Goal: Check status: Check status

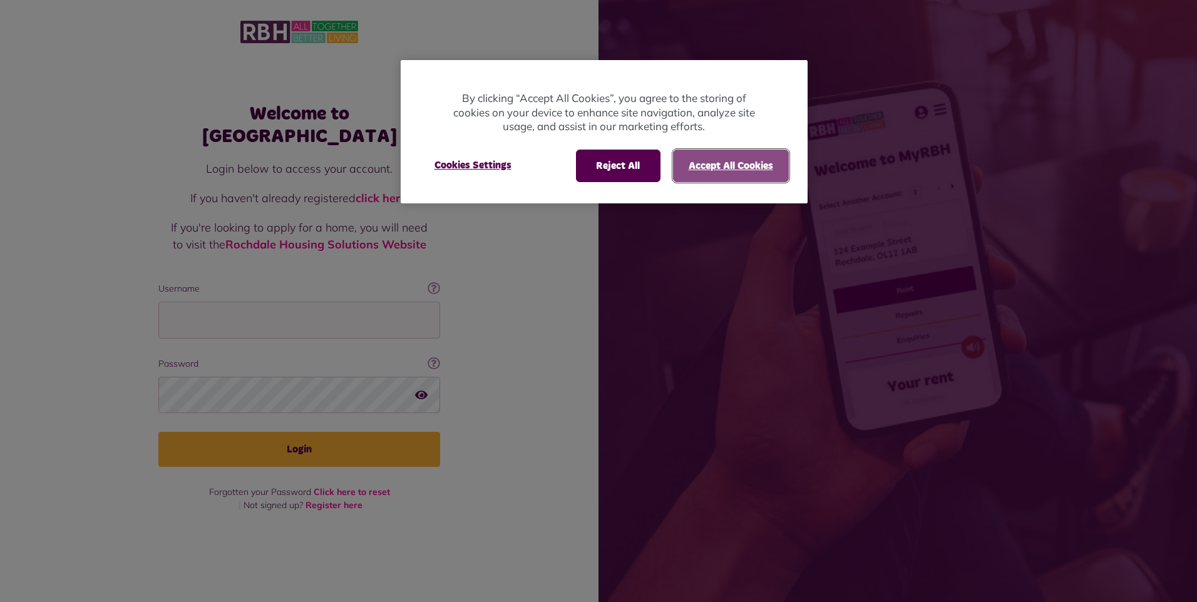
click at [695, 163] on button "Accept All Cookies" at bounding box center [731, 166] width 116 height 33
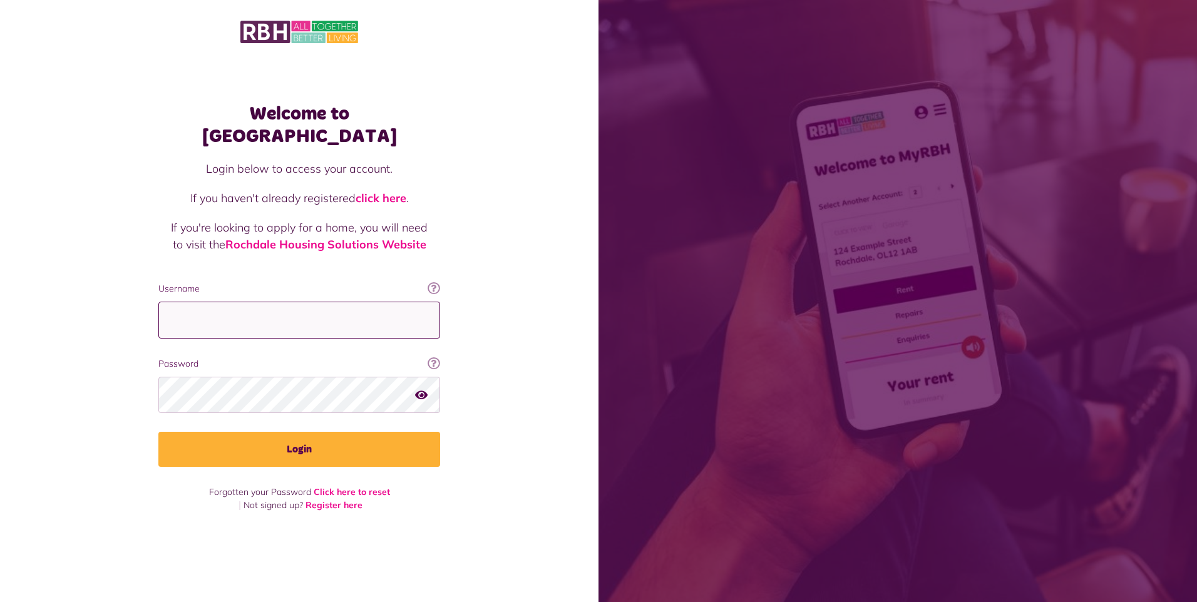
click at [214, 321] on input "Username" at bounding box center [299, 320] width 282 height 37
type input "**********"
click at [158, 432] on button "Login" at bounding box center [299, 449] width 282 height 35
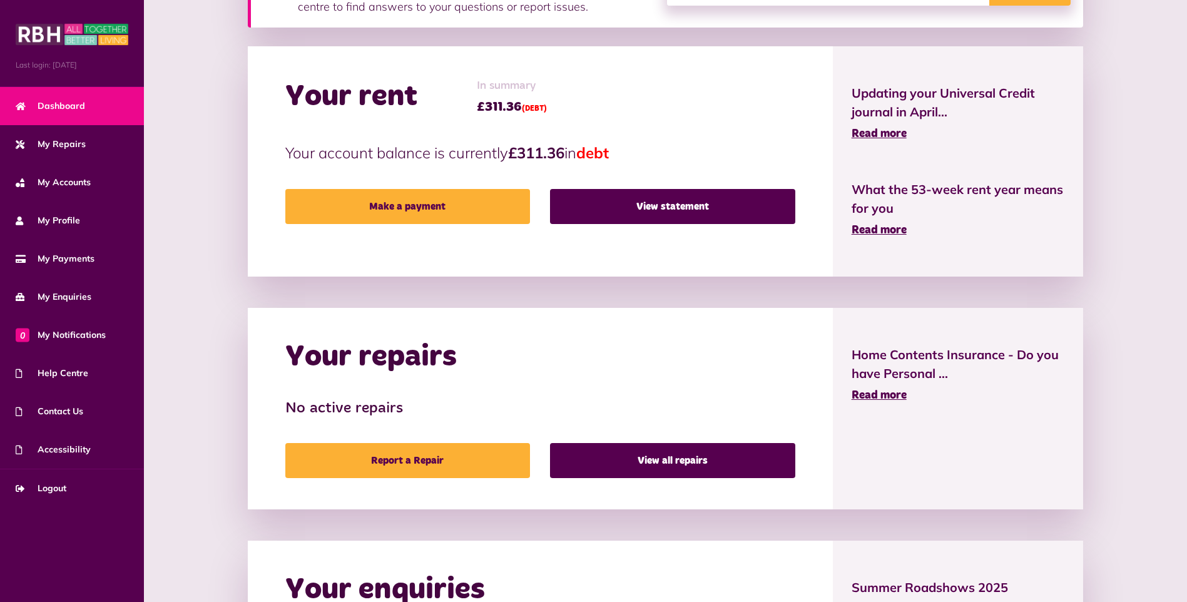
scroll to position [250, 0]
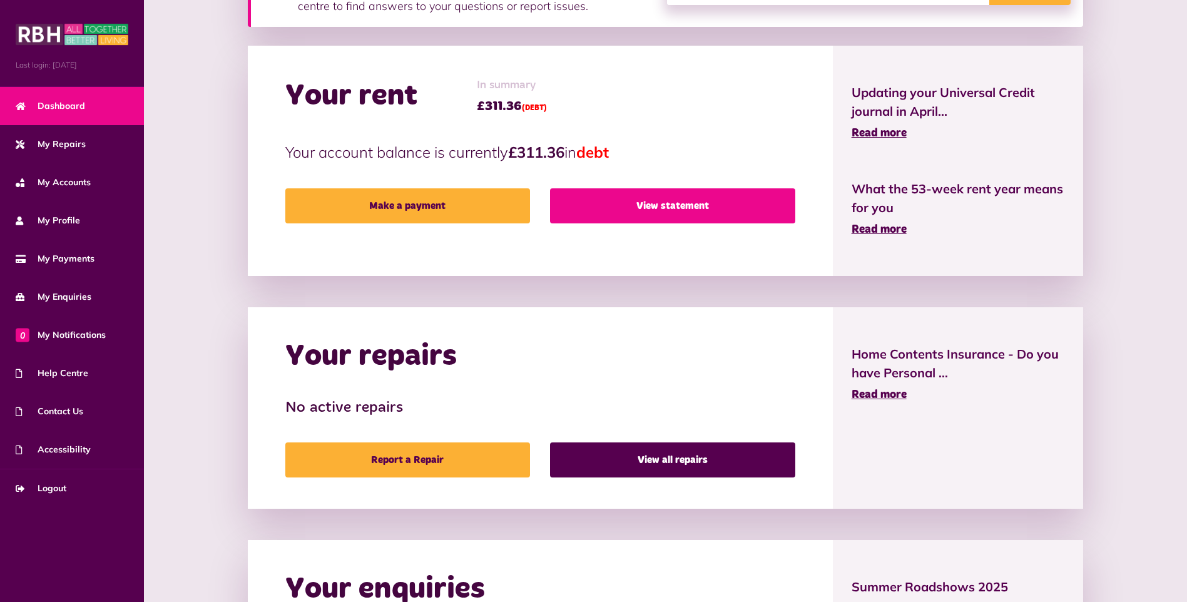
click at [695, 202] on link "View statement" at bounding box center [672, 205] width 245 height 35
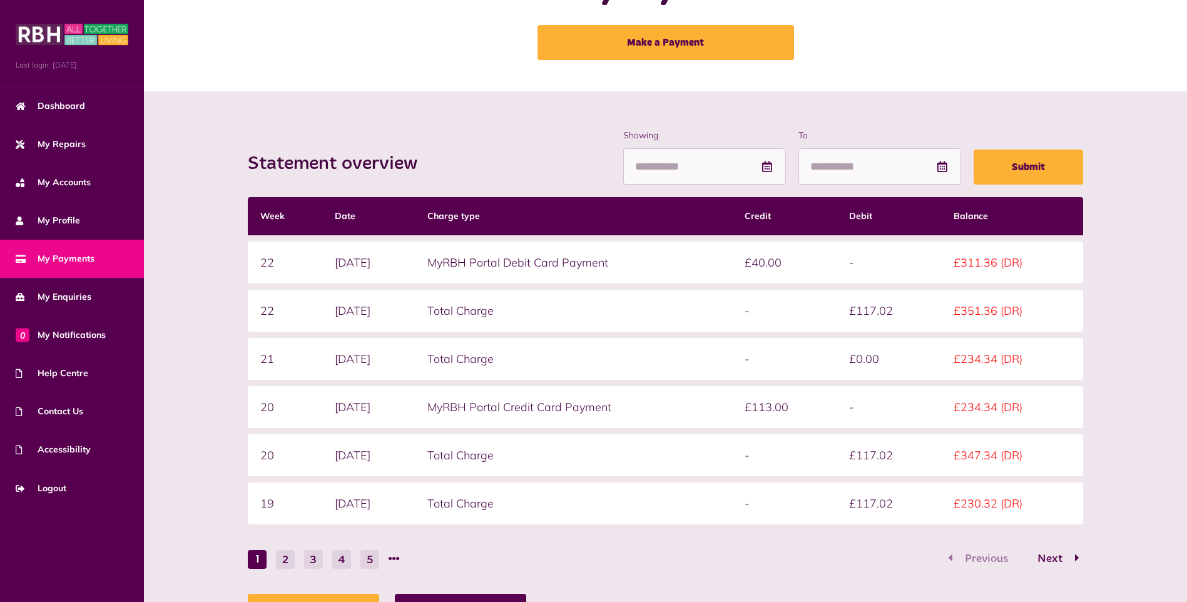
scroll to position [129, 0]
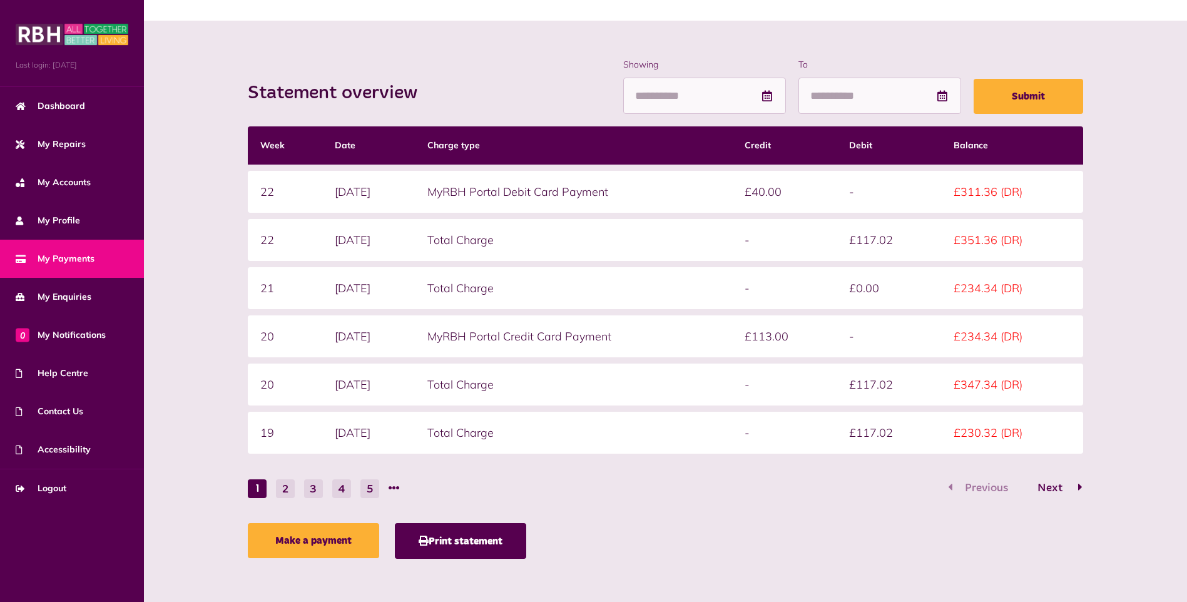
click at [1070, 485] on span "Next" at bounding box center [1050, 488] width 44 height 11
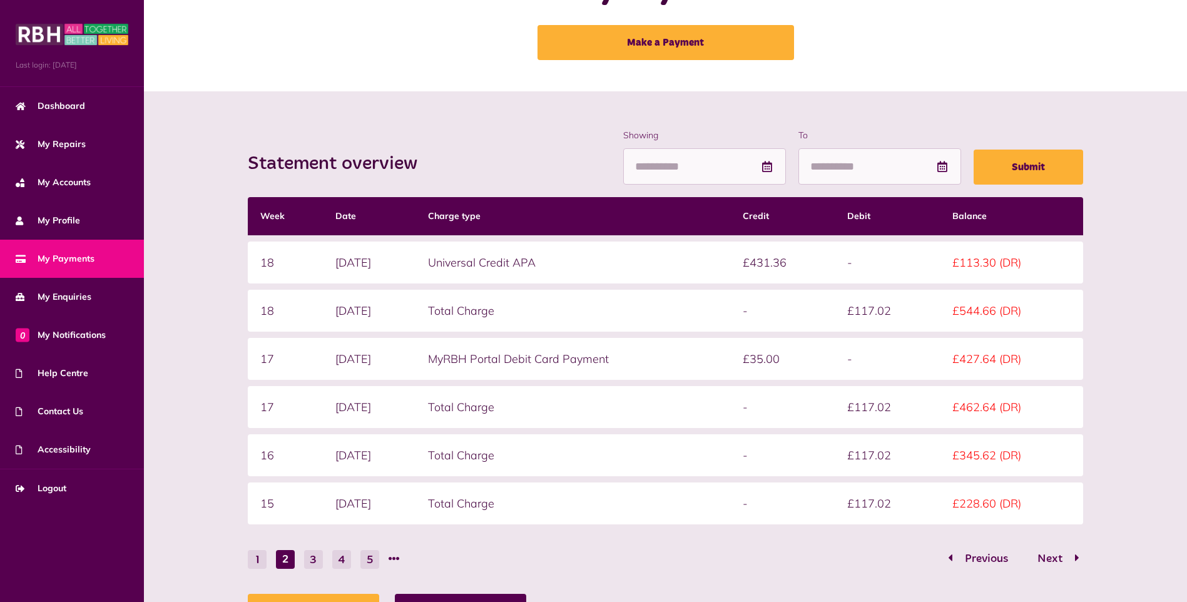
scroll to position [0, 0]
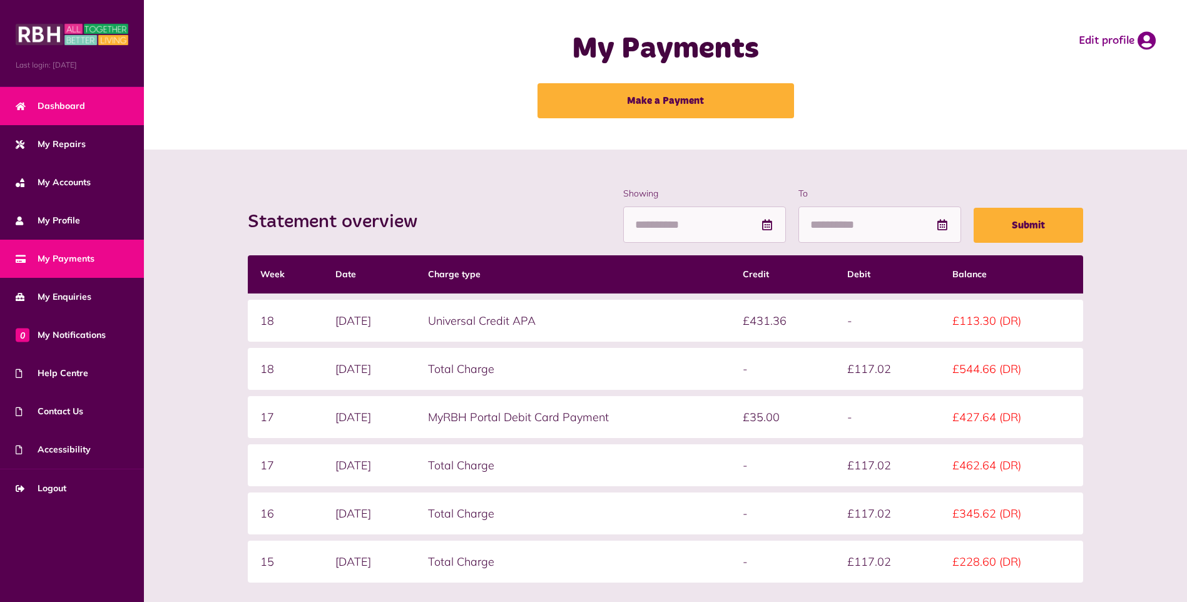
click at [73, 108] on span "Dashboard" at bounding box center [50, 106] width 69 height 13
